Goal: Information Seeking & Learning: Learn about a topic

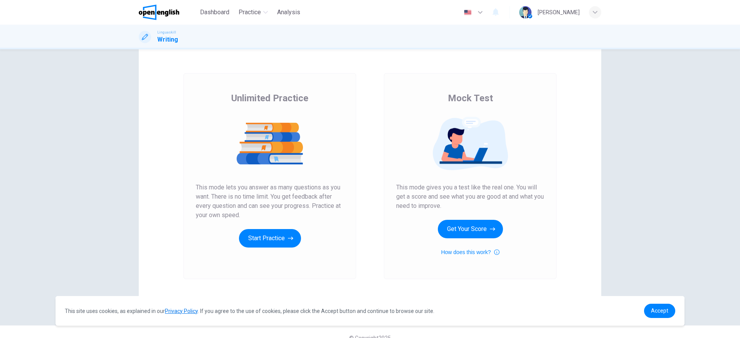
scroll to position [34, 0]
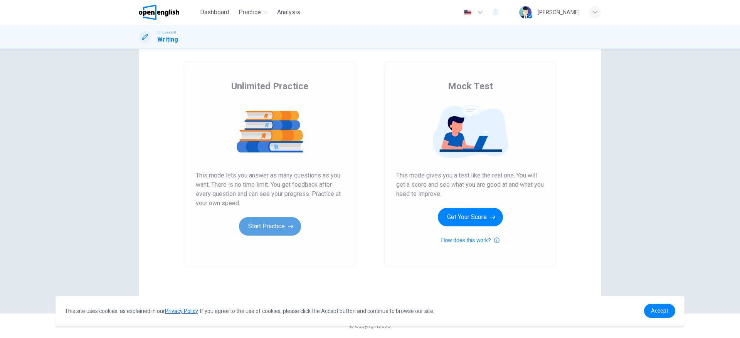
click at [265, 229] on button "Start Practice" at bounding box center [270, 226] width 62 height 19
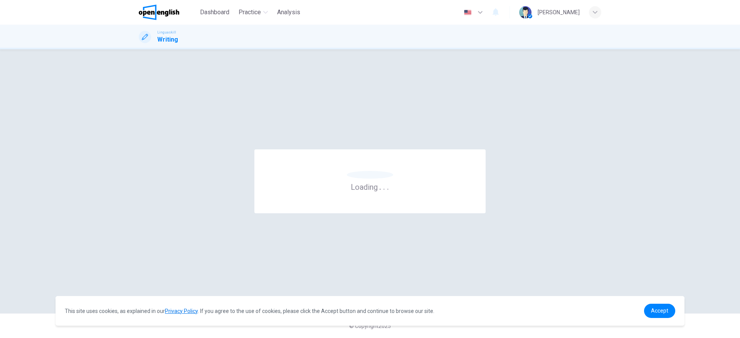
scroll to position [0, 0]
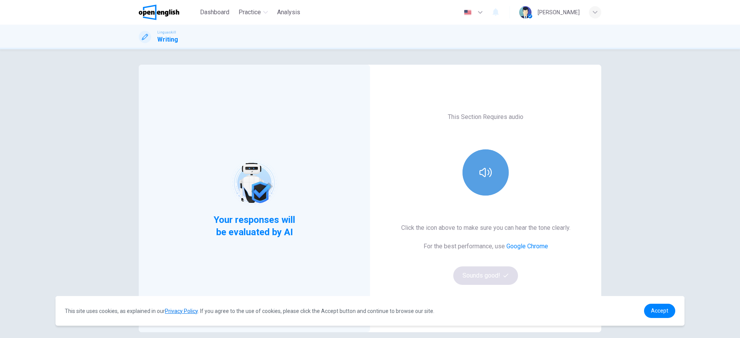
click at [490, 171] on button "button" at bounding box center [486, 173] width 46 height 46
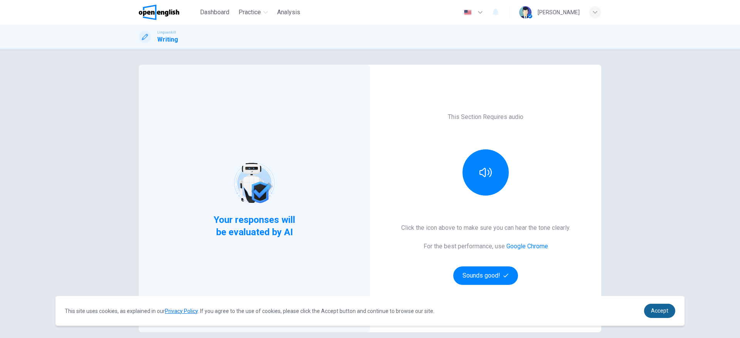
drag, startPoint x: 647, startPoint y: 310, endPoint x: 660, endPoint y: 309, distance: 13.1
click at [648, 310] on link "Accept" at bounding box center [659, 311] width 31 height 14
click at [663, 308] on span "Accept" at bounding box center [659, 311] width 17 height 6
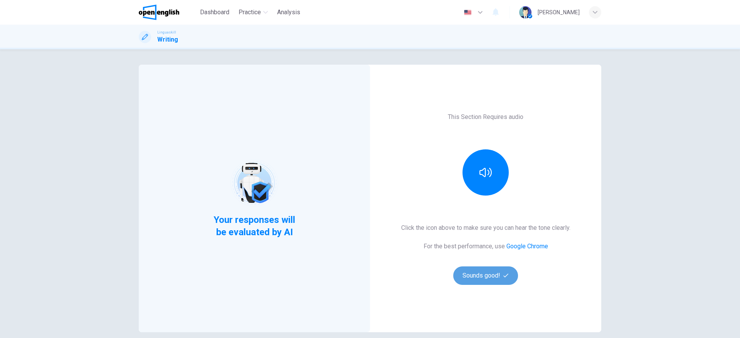
click at [460, 275] on button "Sounds good!" at bounding box center [485, 276] width 65 height 19
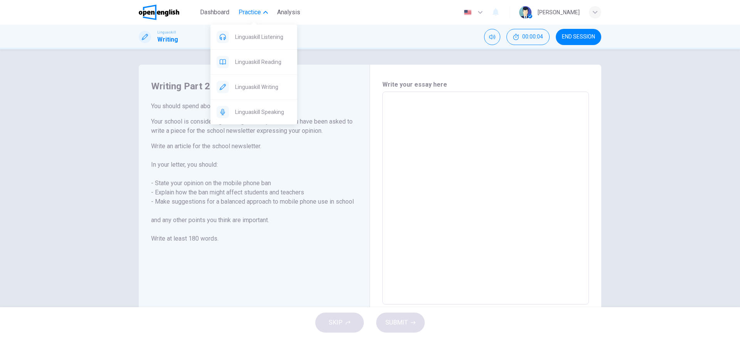
click at [249, 11] on span "Practice" at bounding box center [250, 12] width 22 height 9
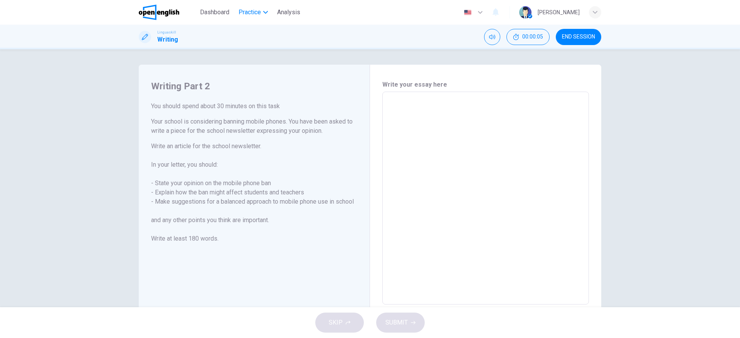
click at [249, 11] on span "Practice" at bounding box center [250, 12] width 22 height 9
drag, startPoint x: 213, startPoint y: 8, endPoint x: 453, endPoint y: 95, distance: 254.5
click at [213, 8] on span "Dashboard" at bounding box center [214, 12] width 29 height 9
click at [214, 14] on span "Dashboard" at bounding box center [214, 12] width 29 height 9
